Goal: Transaction & Acquisition: Purchase product/service

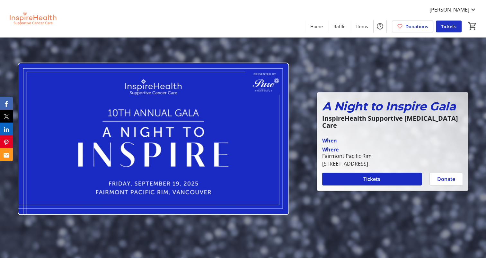
click at [455, 22] on span at bounding box center [449, 26] width 26 height 15
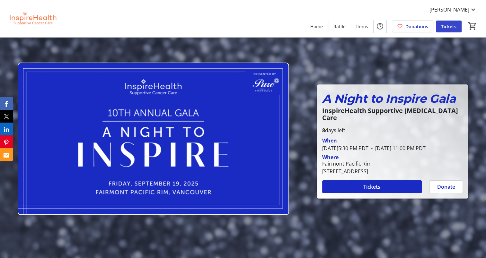
click at [446, 26] on span "Tickets" at bounding box center [448, 26] width 15 height 7
